Goal: Task Accomplishment & Management: Use online tool/utility

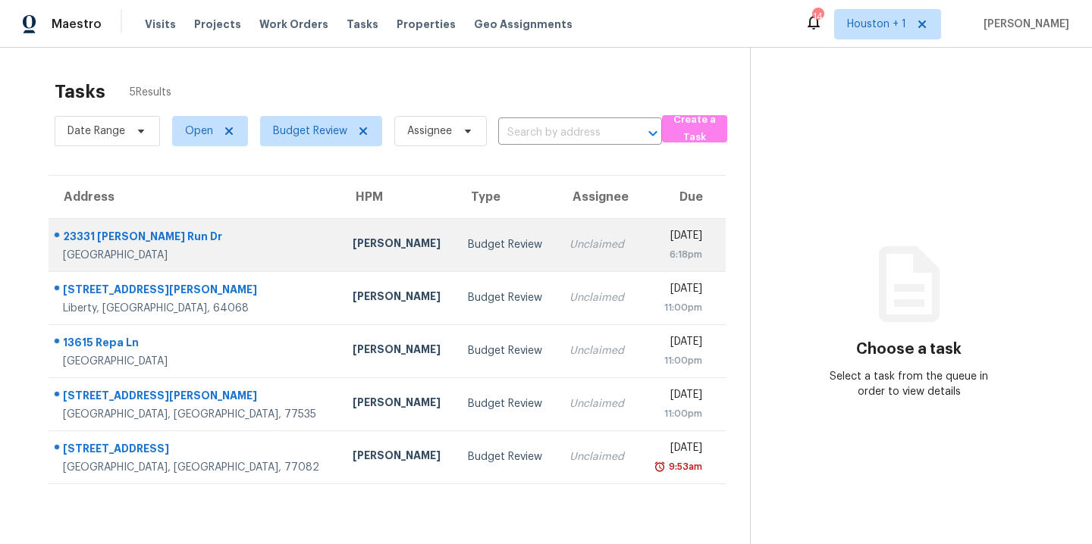
click at [353, 243] on div "Tyler Waltz" at bounding box center [399, 245] width 92 height 19
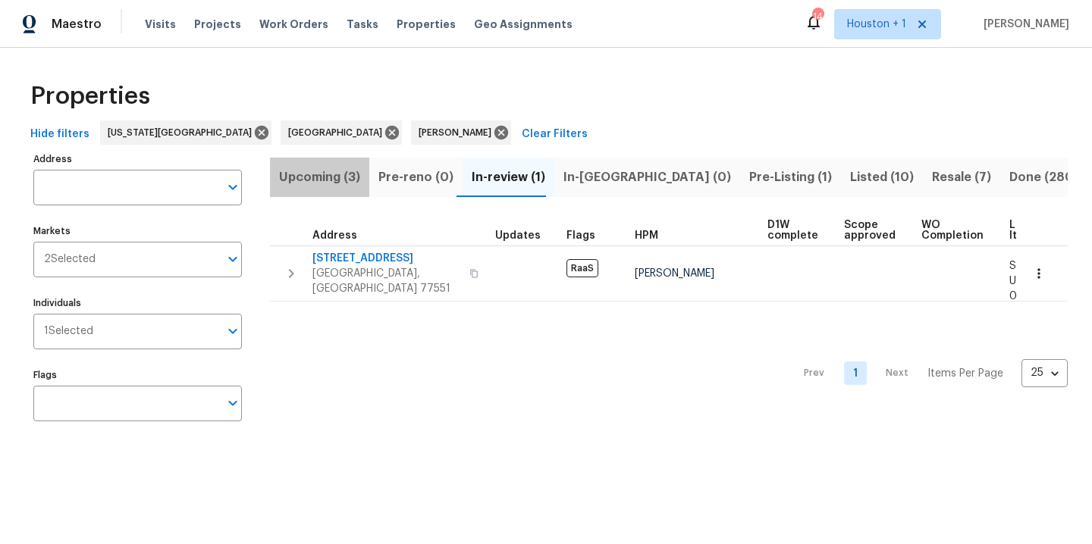
click at [321, 176] on span "Upcoming (3)" at bounding box center [319, 177] width 81 height 21
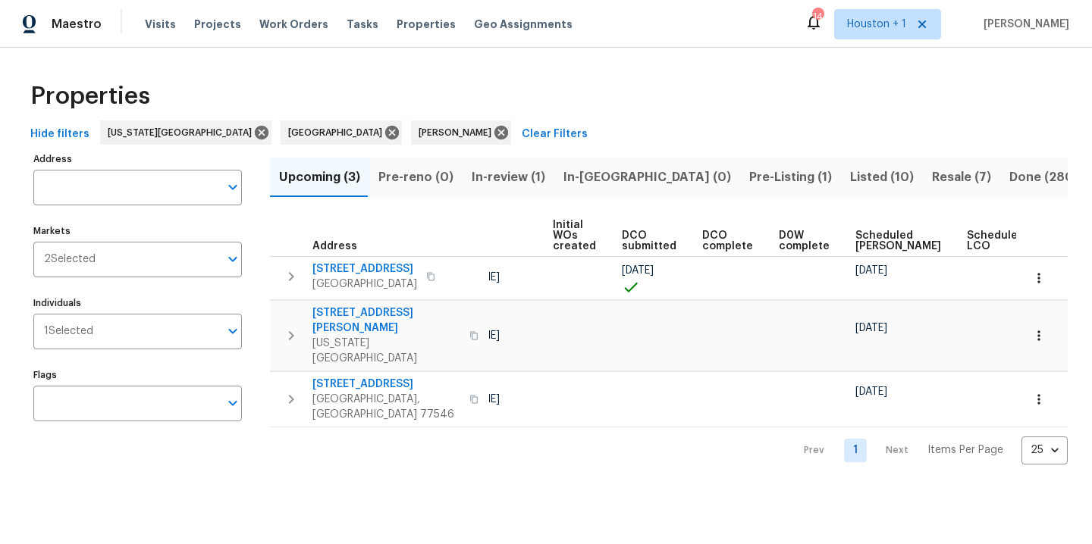
scroll to position [0, 155]
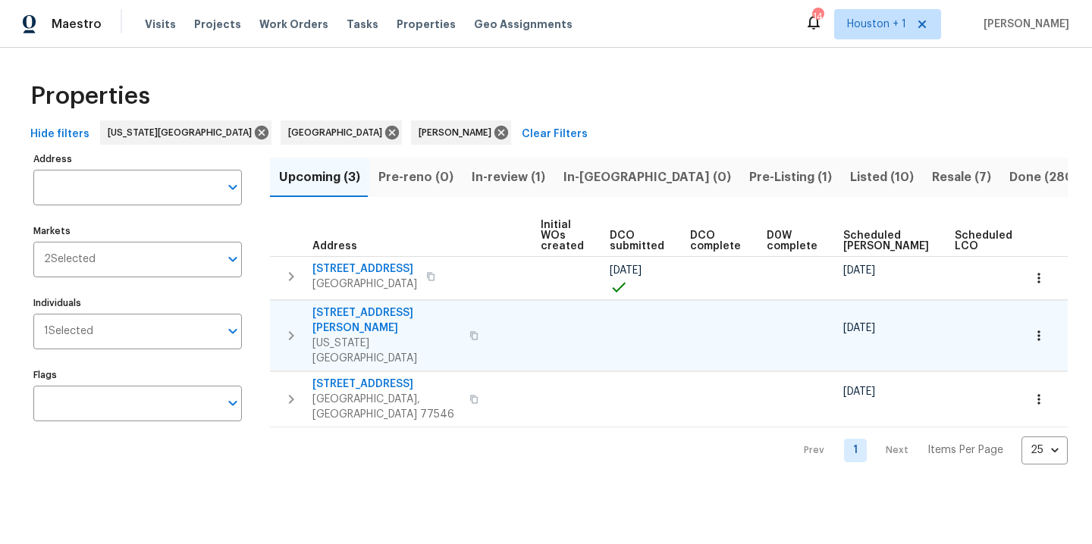
click at [1032, 328] on icon "button" at bounding box center [1038, 335] width 15 height 15
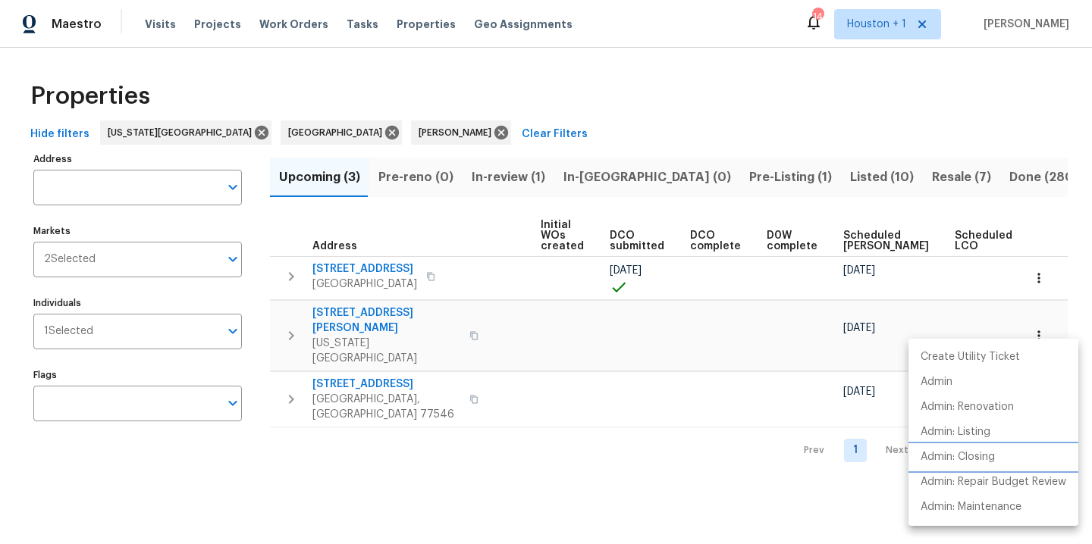
click at [992, 462] on p "Admin: Closing" at bounding box center [957, 458] width 74 height 16
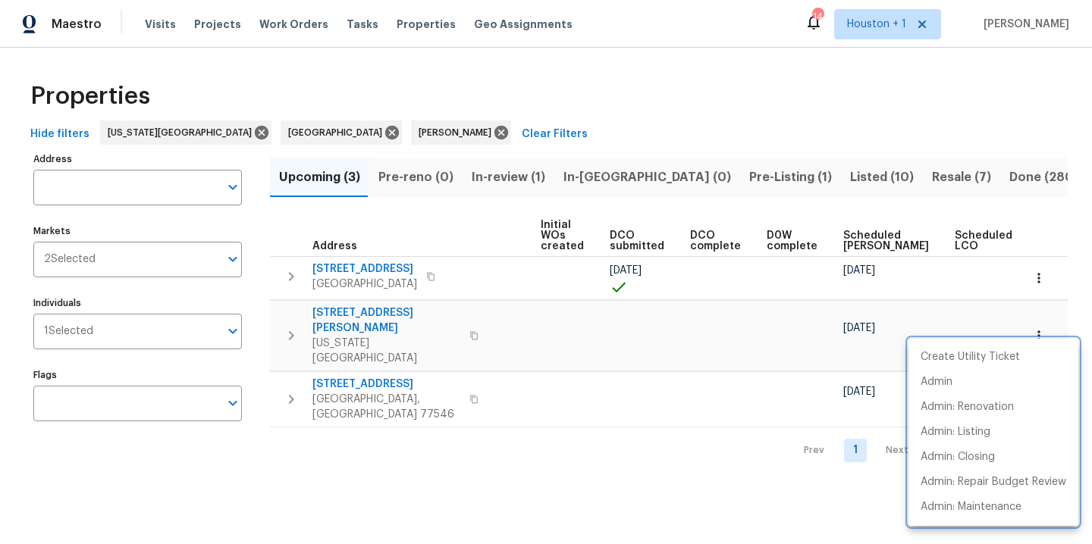
click at [1033, 282] on div at bounding box center [546, 272] width 1092 height 544
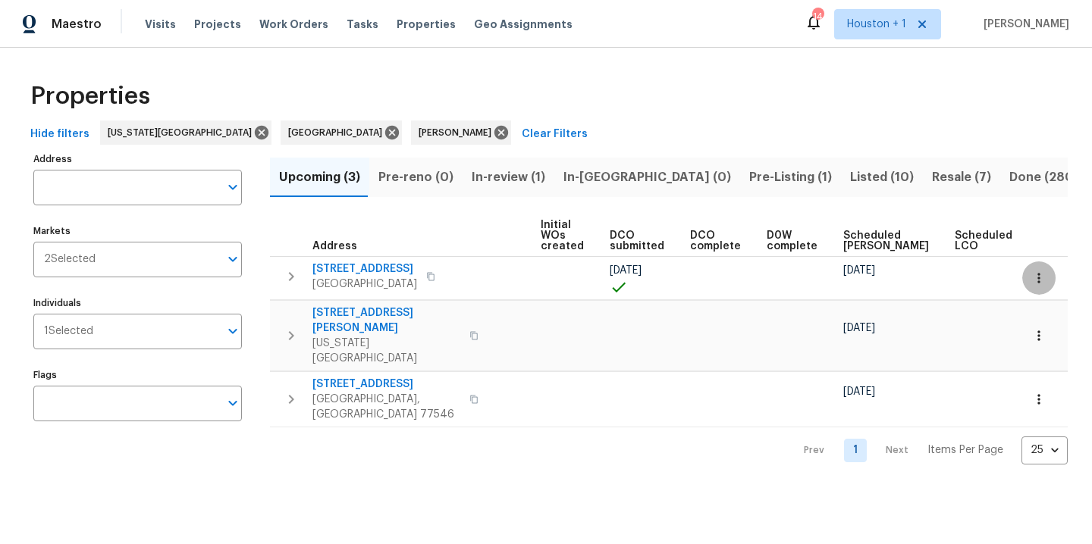
click at [1031, 281] on icon "button" at bounding box center [1038, 278] width 15 height 15
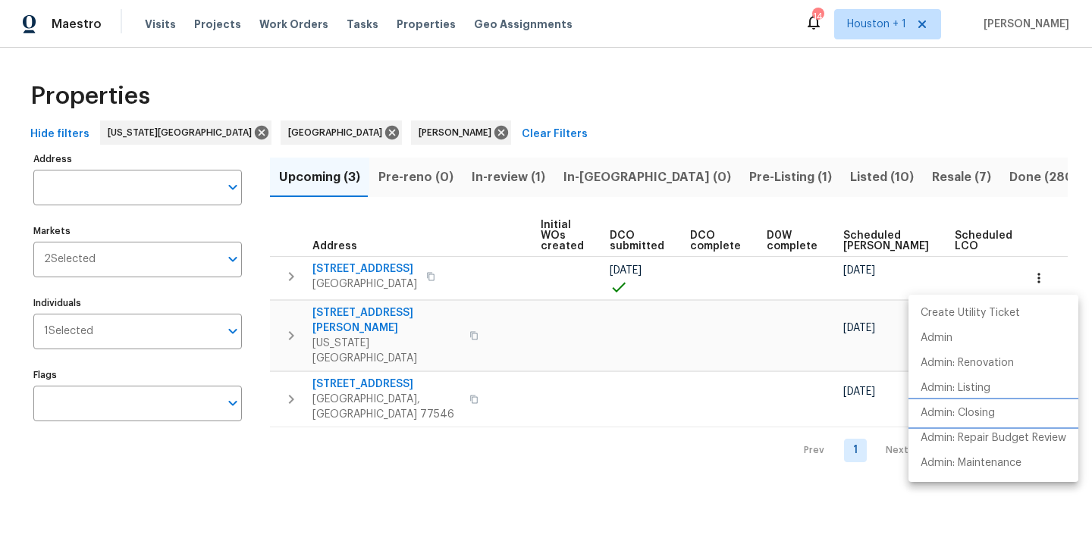
click at [987, 419] on p "Admin: Closing" at bounding box center [957, 414] width 74 height 16
drag, startPoint x: 468, startPoint y: 89, endPoint x: 412, endPoint y: 42, distance: 73.7
click at [468, 89] on div at bounding box center [546, 272] width 1092 height 544
